Goal: Find specific page/section: Find specific page/section

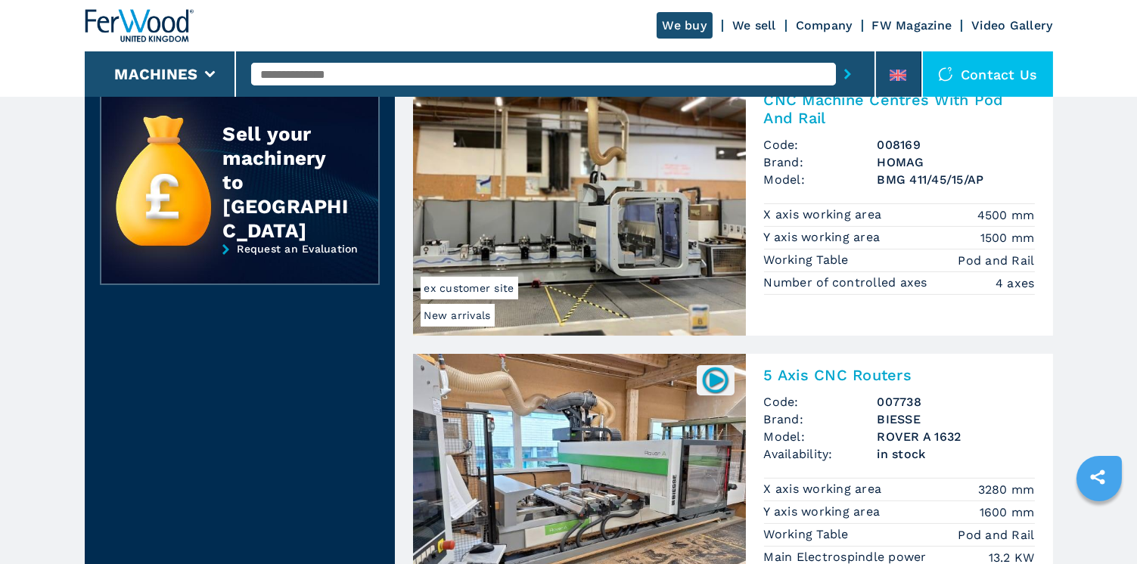
scroll to position [746, 0]
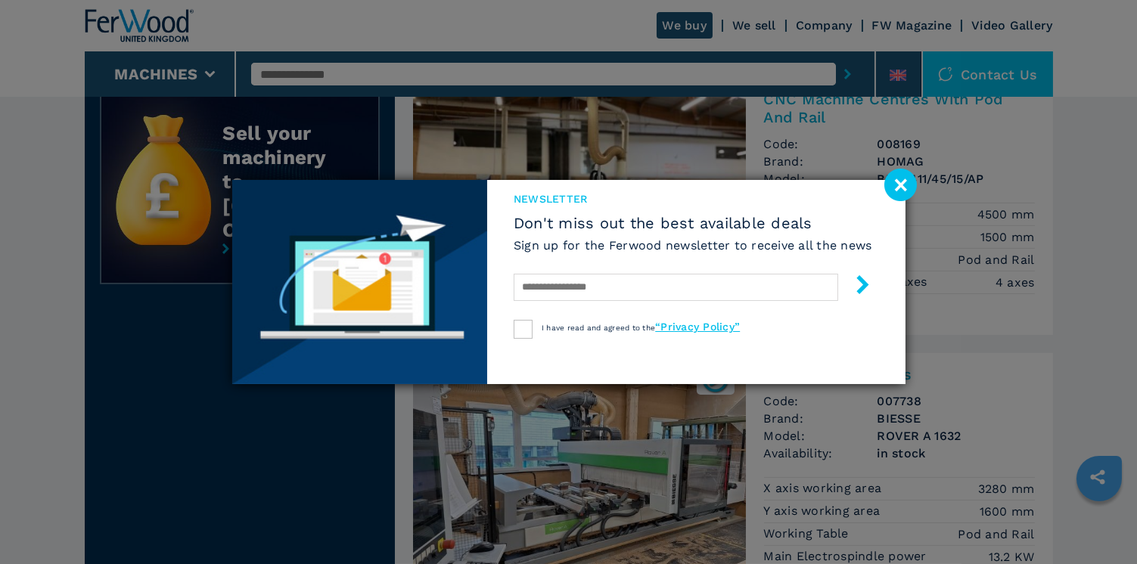
click at [896, 201] on image at bounding box center [900, 185] width 33 height 33
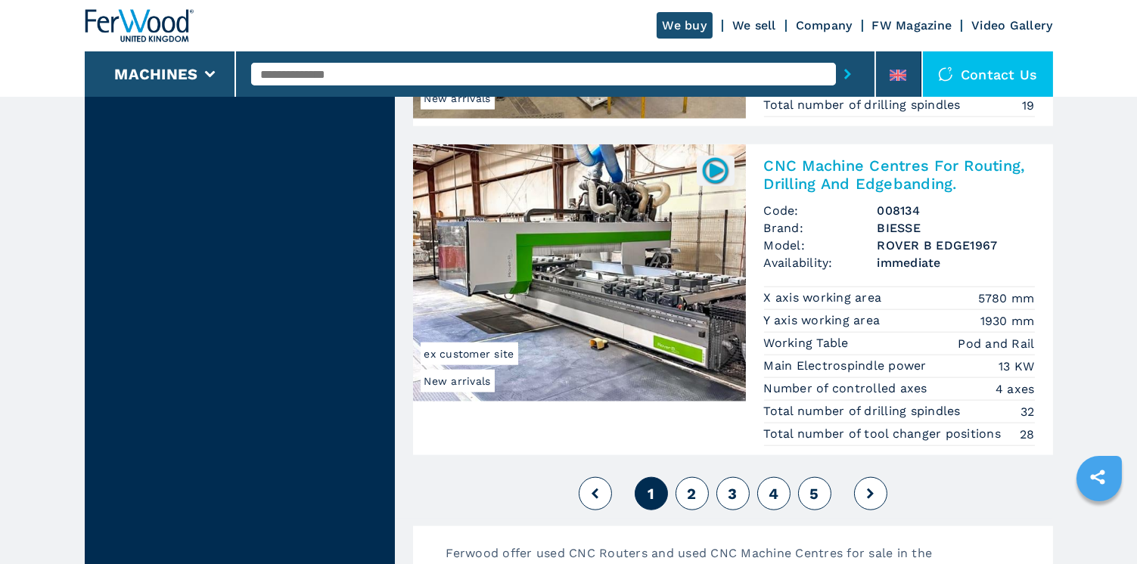
scroll to position [3619, 0]
click at [697, 477] on button "2" at bounding box center [692, 493] width 33 height 33
click at [687, 484] on span "2" at bounding box center [691, 493] width 9 height 18
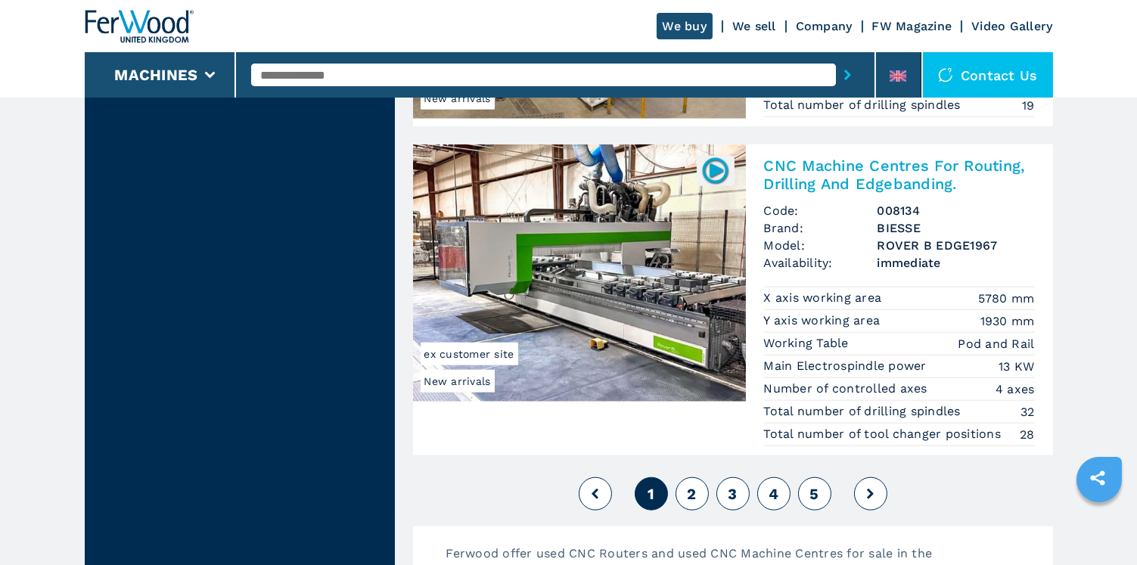
scroll to position [3683, 0]
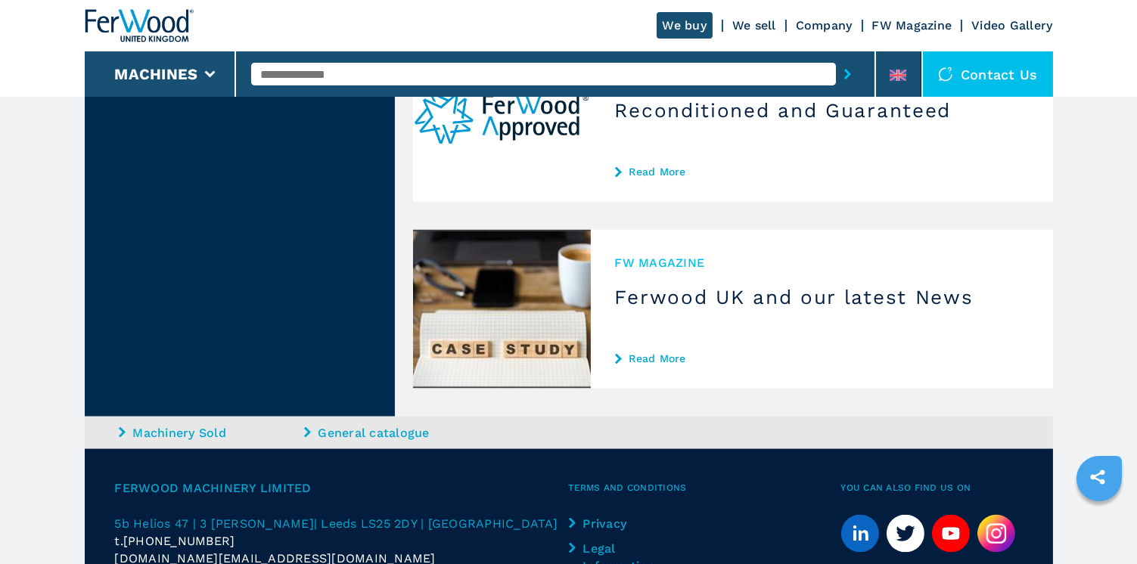
scroll to position [5062, 0]
